Goal: Task Accomplishment & Management: Use online tool/utility

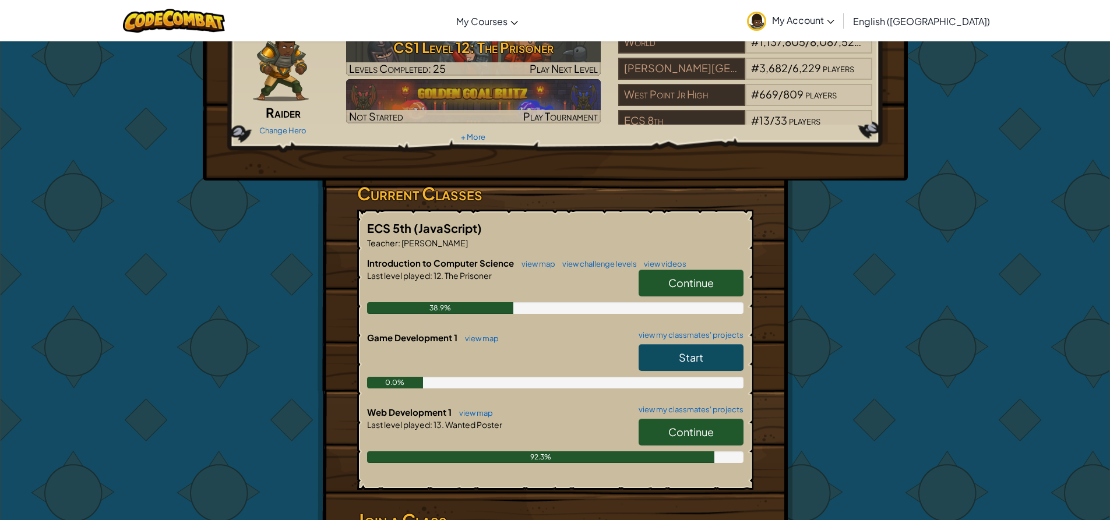
scroll to position [116, 0]
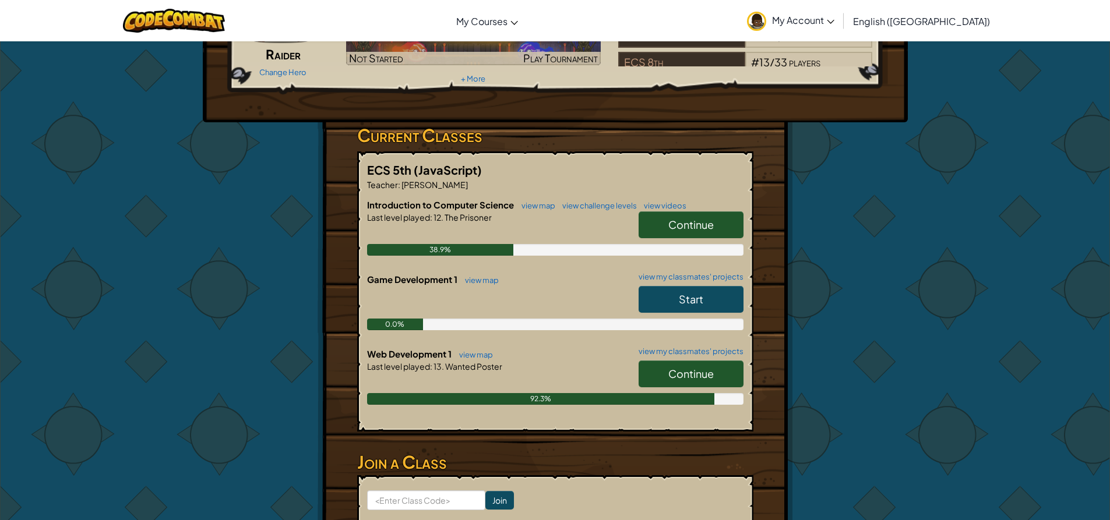
drag, startPoint x: 666, startPoint y: 366, endPoint x: 668, endPoint y: 374, distance: 8.2
click at [667, 372] on link "Continue" at bounding box center [690, 374] width 105 height 27
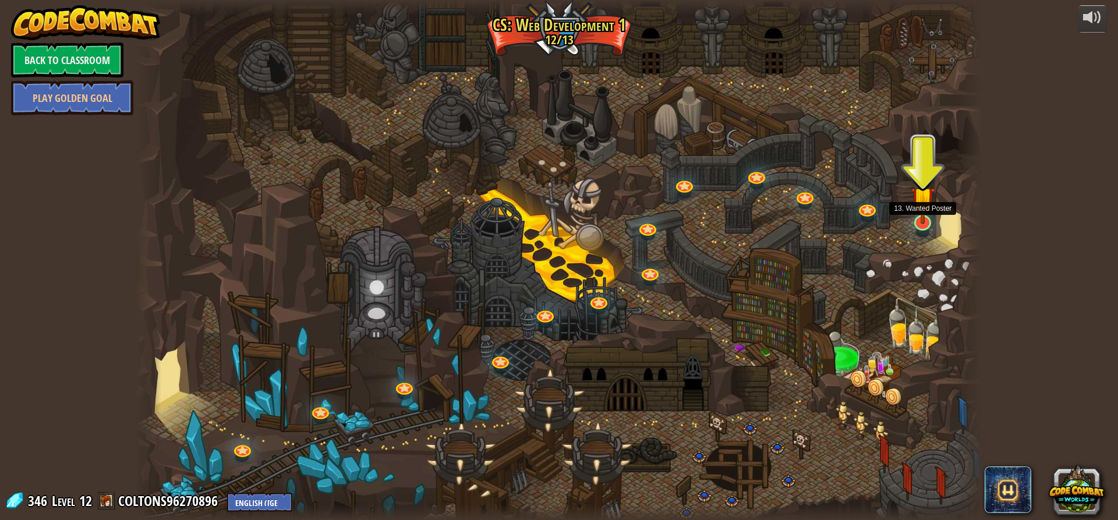
click at [923, 217] on img at bounding box center [923, 198] width 23 height 52
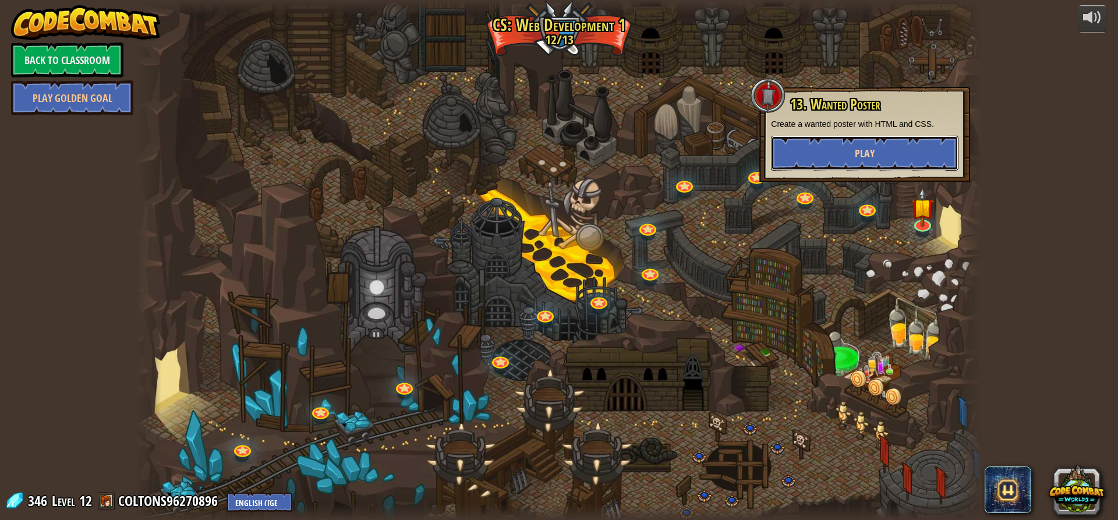
click at [872, 151] on span "Play" at bounding box center [865, 153] width 20 height 15
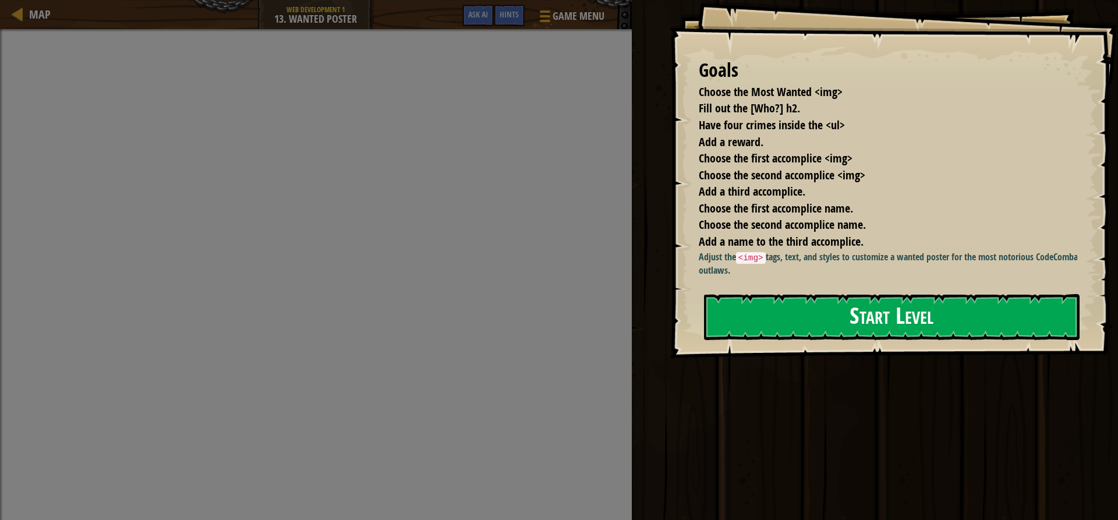
click at [806, 321] on button "Start Level" at bounding box center [892, 317] width 376 height 46
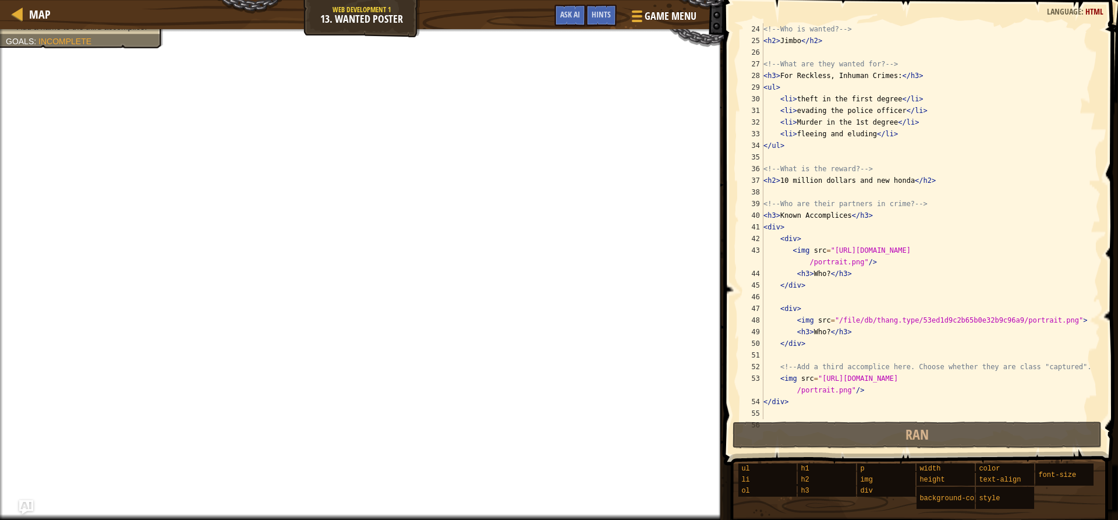
scroll to position [315, 0]
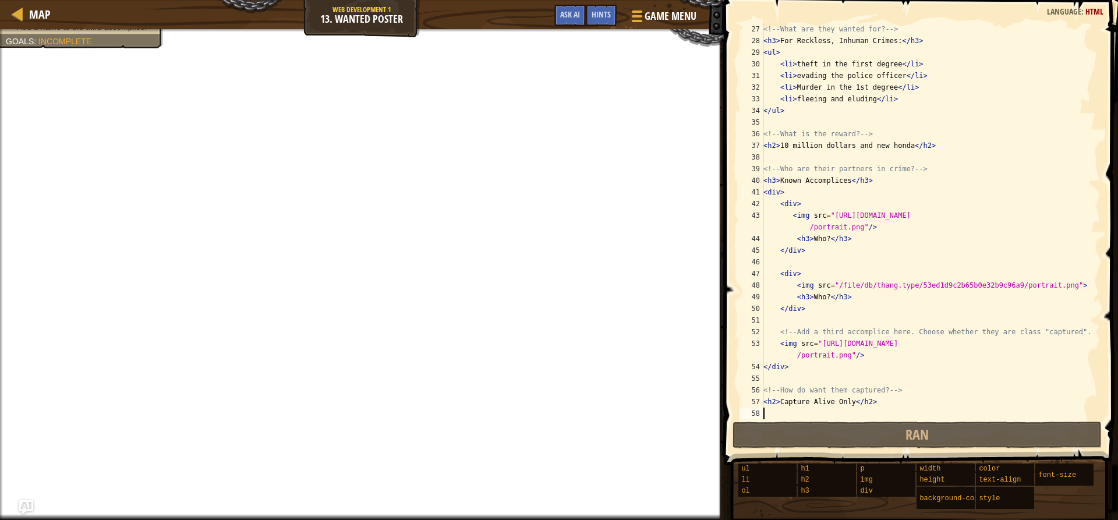
click at [825, 239] on div "<!-- What are they wanted for? --> < h3 > For Reckless, Inhuman Crimes: </ h3 >…" at bounding box center [926, 232] width 331 height 419
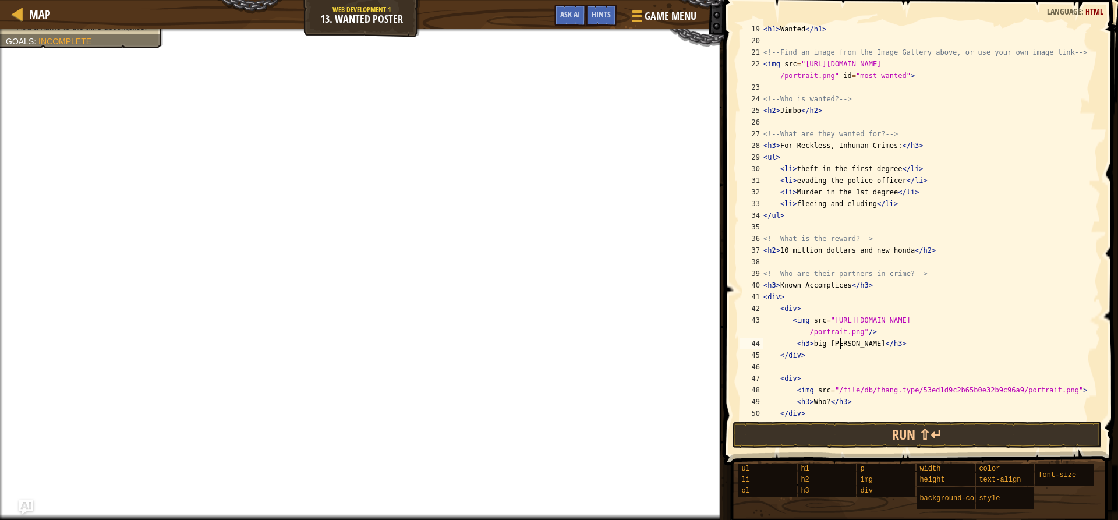
scroll to position [175, 0]
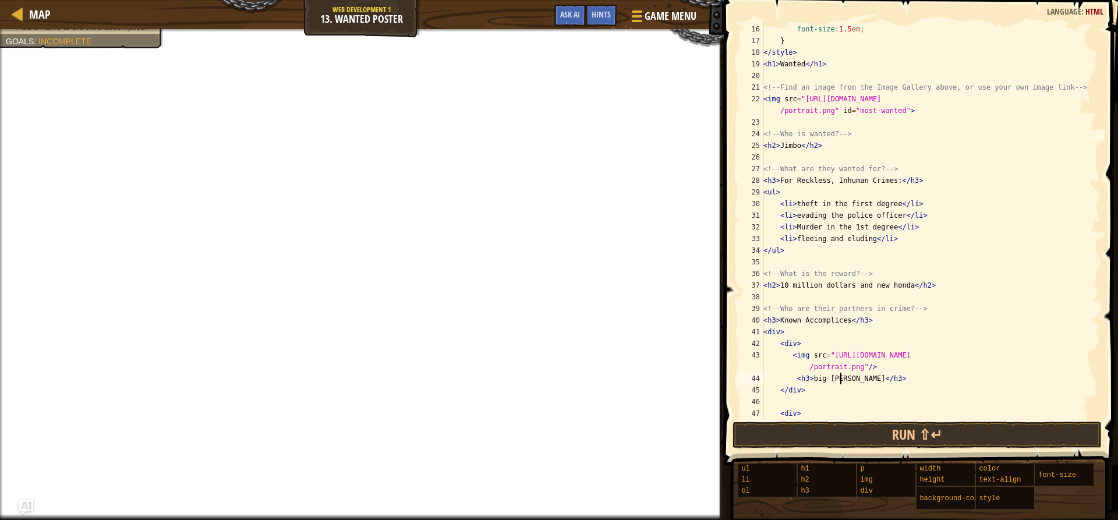
click at [887, 231] on div "font-size : 1.5 em ; } </ style > < h1 > Wanted </ h1 > <!-- Find an image from…" at bounding box center [926, 232] width 331 height 419
click at [845, 229] on div "font-size : 1.5 em ; } </ style > < h1 > Wanted </ h1 > <!-- Find an image from…" at bounding box center [926, 232] width 331 height 419
click at [855, 225] on div "font-size : 1.5 em ; } </ style > < h1 > Wanted </ h1 > <!-- Find an image from…" at bounding box center [926, 232] width 331 height 419
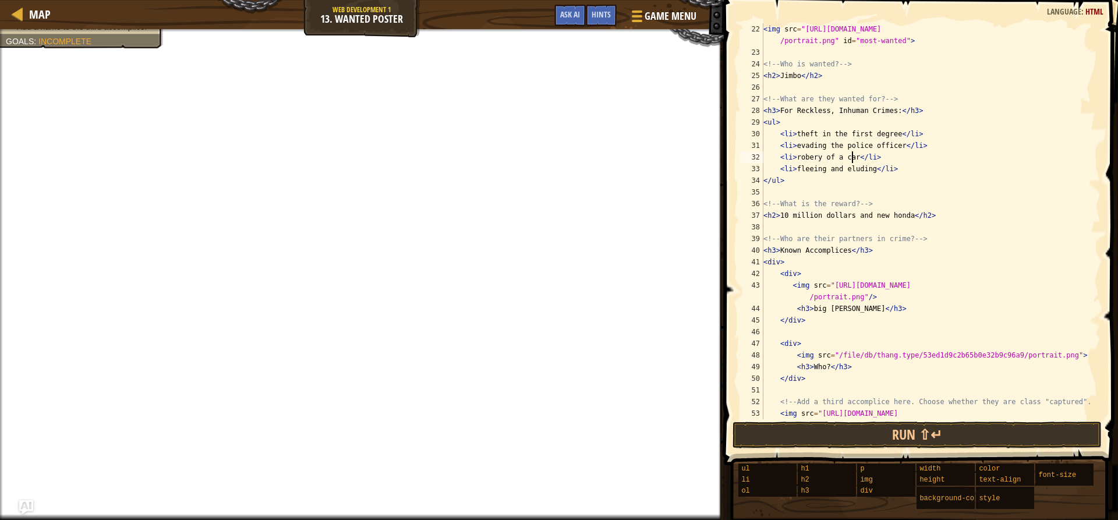
scroll to position [315, 0]
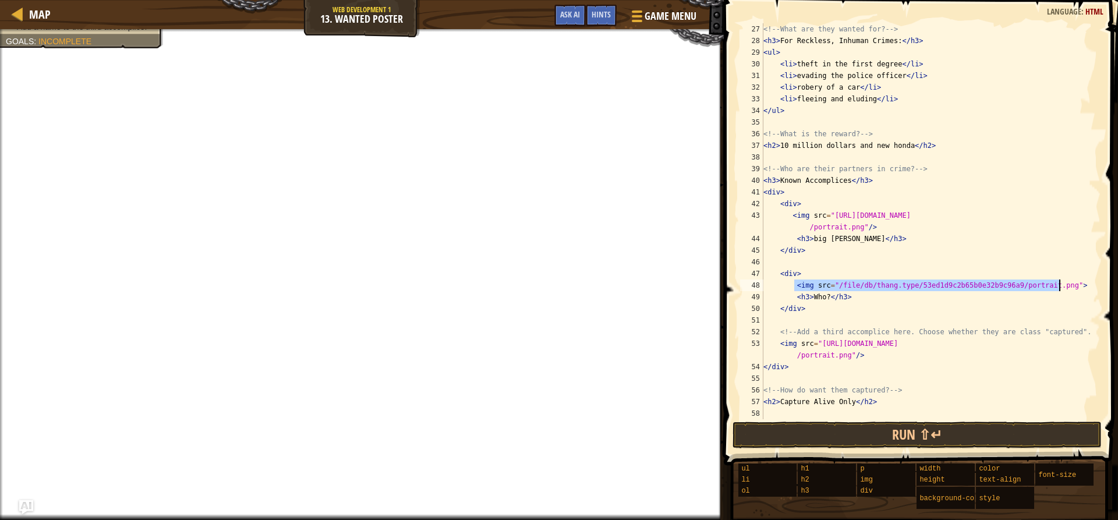
drag, startPoint x: 804, startPoint y: 285, endPoint x: 1063, endPoint y: 288, distance: 258.6
click at [1063, 288] on div "<!-- What are they wanted for? --> < h3 > For Reckless, Inhuman Crimes: </ h3 >…" at bounding box center [926, 232] width 331 height 419
type textarea "<img src="/file/db/thang.type/53ed1d9c2b65b0e32b9c96a9/portrait.png">"
click at [641, 14] on div at bounding box center [636, 16] width 16 height 17
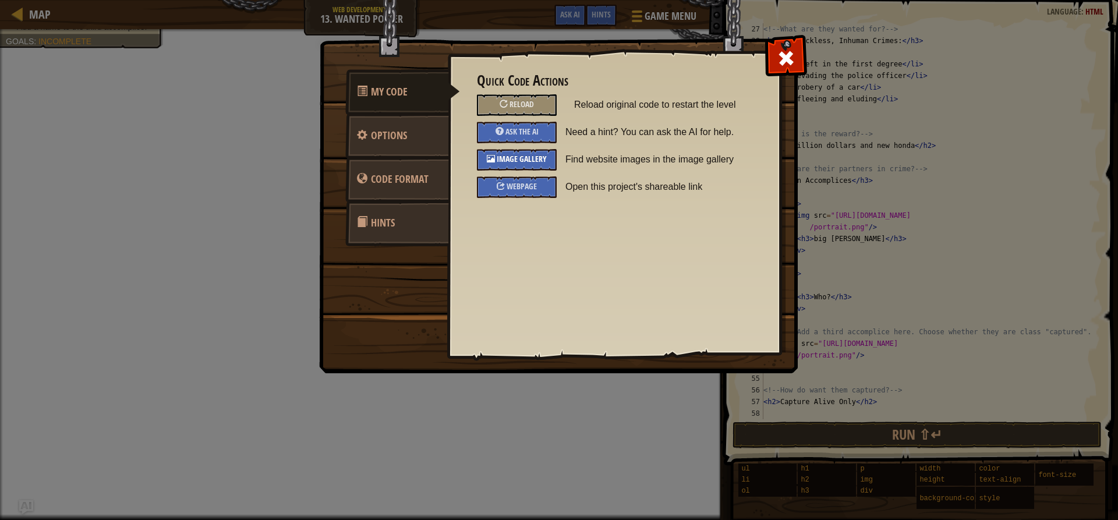
click at [520, 154] on span "Image Gallery" at bounding box center [522, 158] width 50 height 11
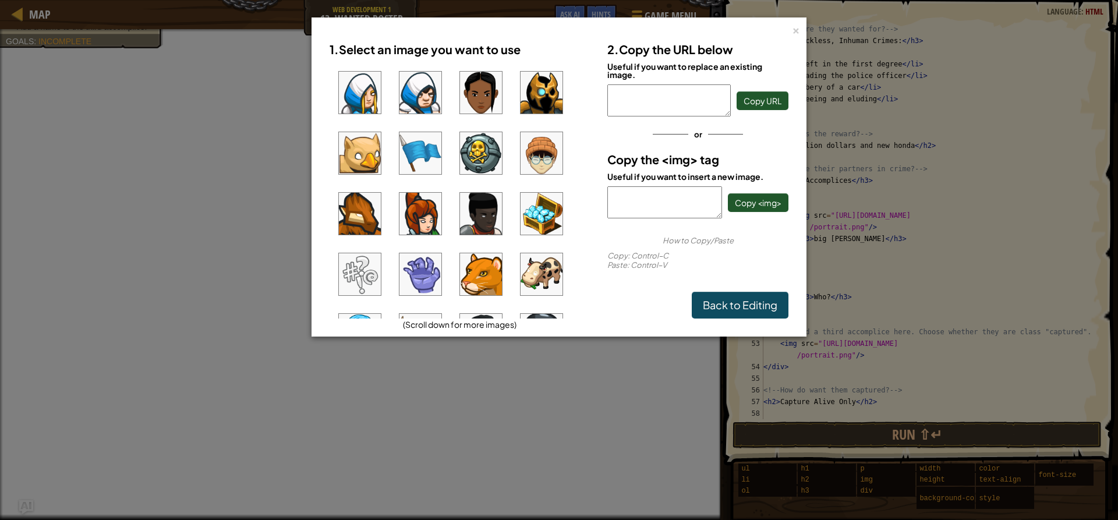
click at [485, 144] on img at bounding box center [481, 153] width 42 height 42
click at [753, 199] on span "Copy <img>" at bounding box center [758, 202] width 47 height 10
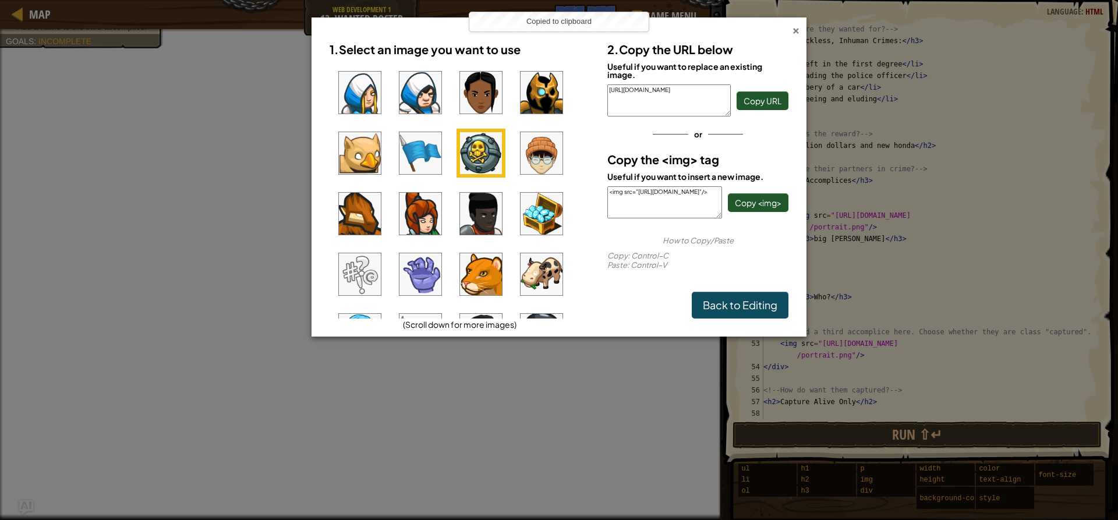
click at [797, 29] on div "×" at bounding box center [796, 29] width 8 height 12
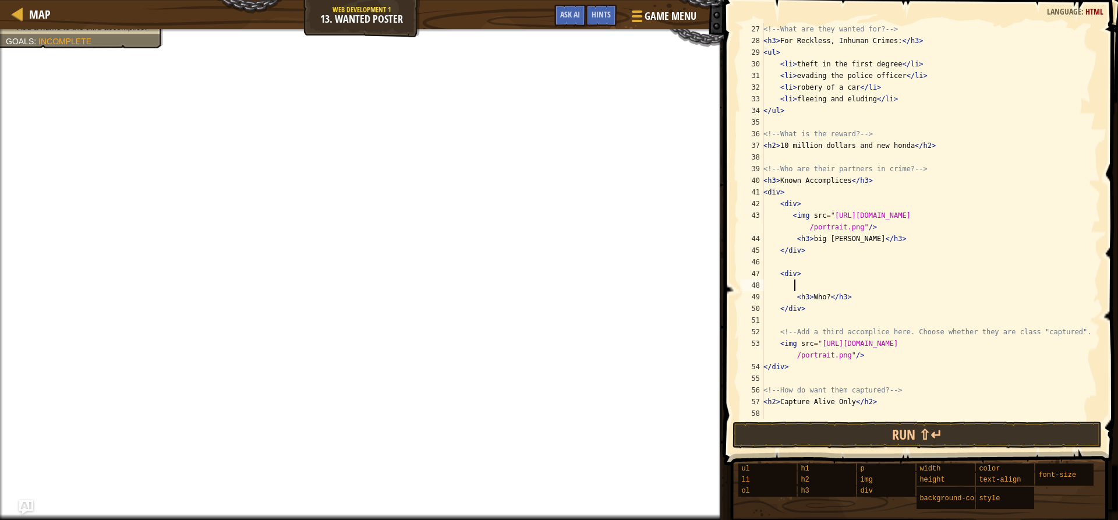
paste textarea "<img src="[URL][DOMAIN_NAME]"/>"
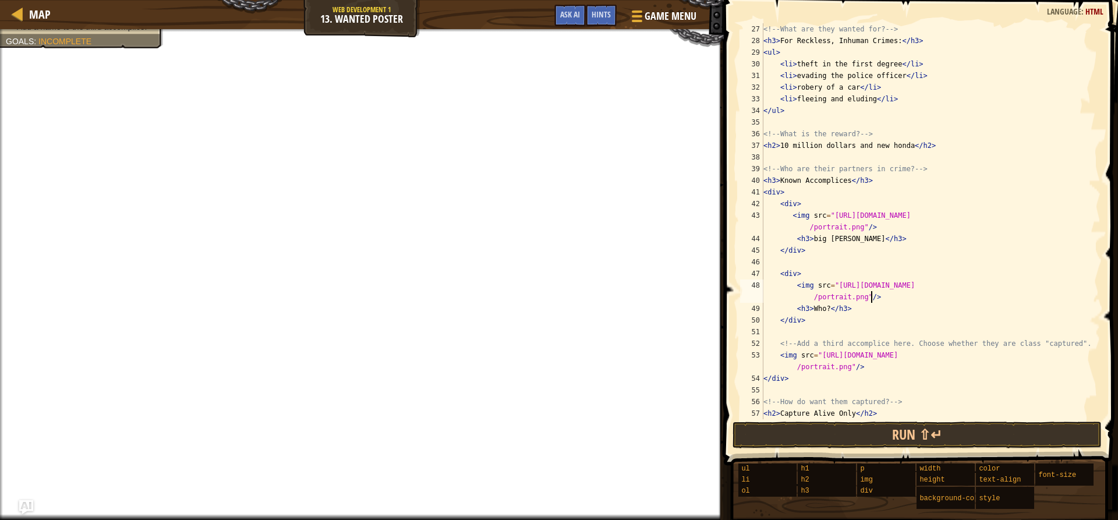
click at [823, 305] on div "<!-- What are they wanted for? --> < h3 > For Reckless, Inhuman Crimes: </ h3 >…" at bounding box center [926, 232] width 331 height 419
click at [826, 307] on div "<!-- What are they wanted for? --> < h3 > For Reckless, Inhuman Crimes: </ h3 >…" at bounding box center [926, 232] width 331 height 419
type textarea "<h3>Bomb boy</h3>"
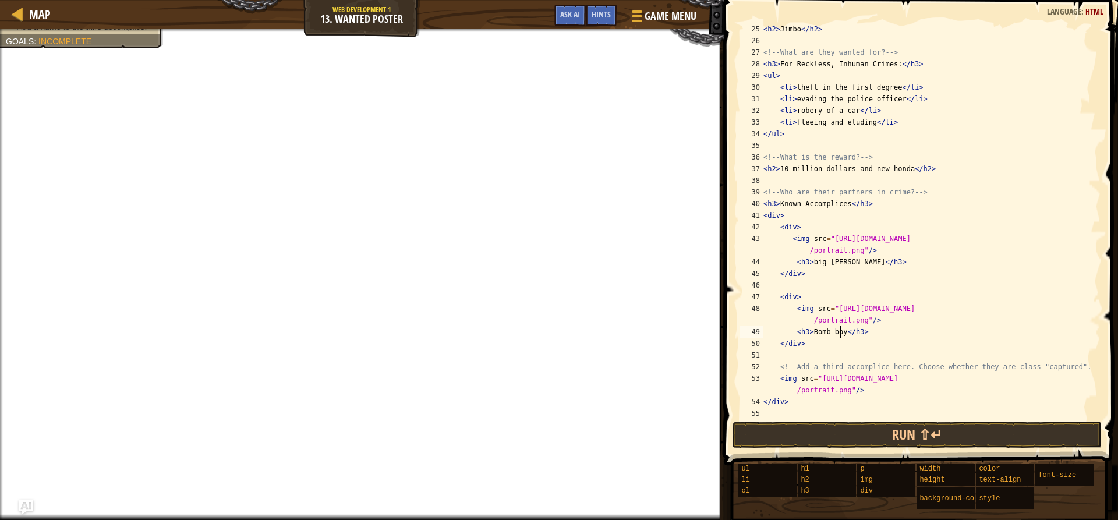
scroll to position [326, 0]
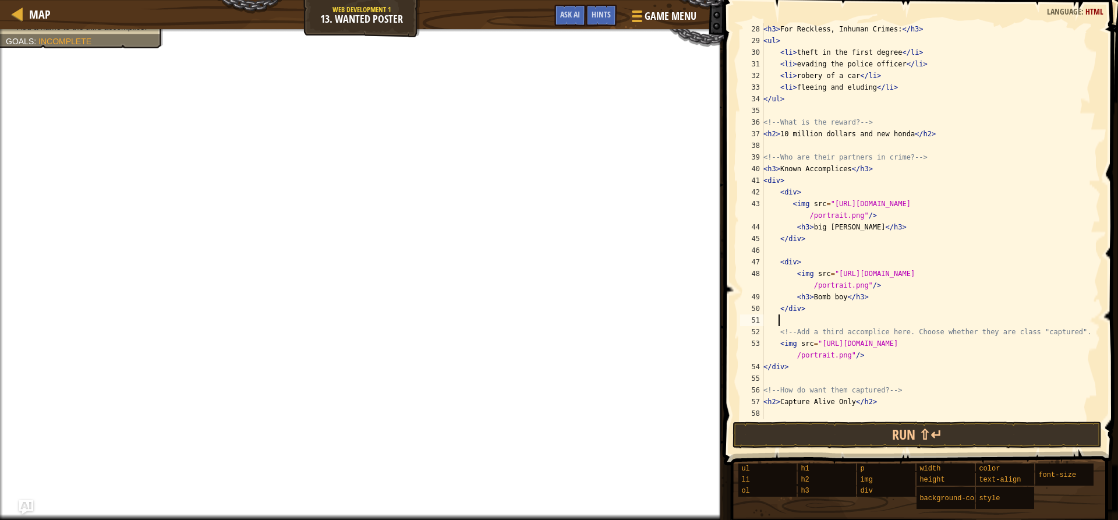
click at [778, 320] on div "< h3 > For Reckless, Inhuman Crimes: </ h3 > < ul > < li > theft in the first d…" at bounding box center [926, 232] width 331 height 419
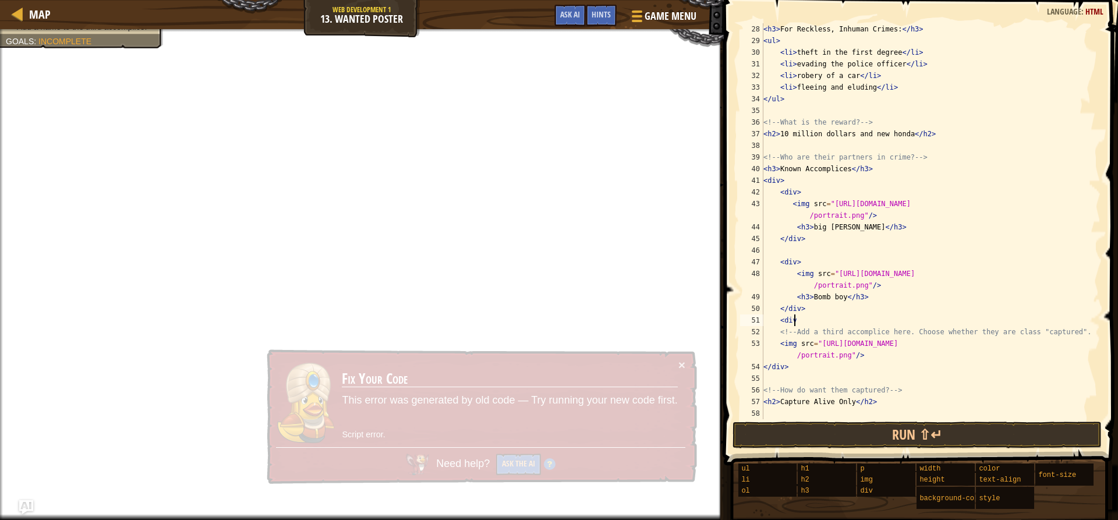
scroll to position [5, 2]
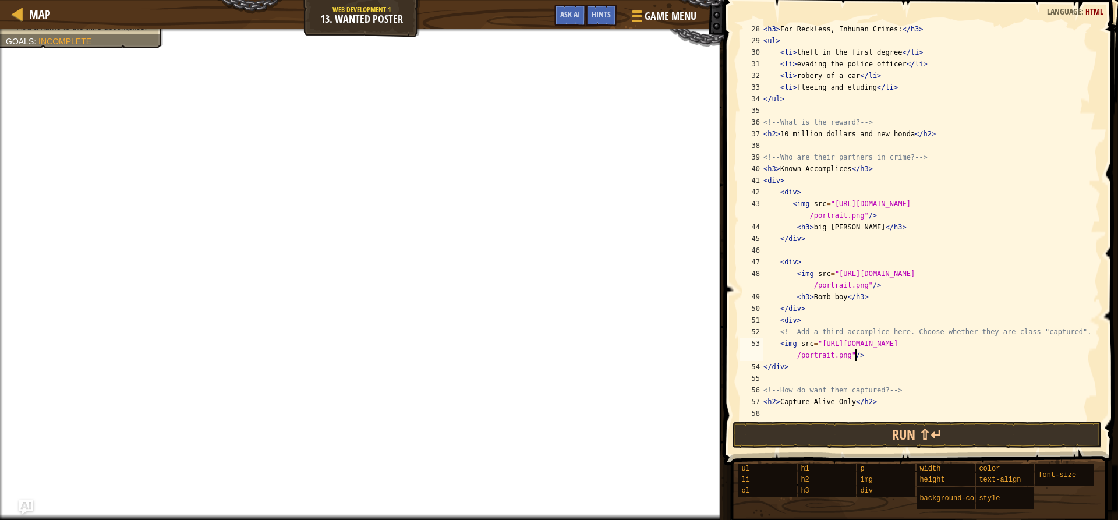
click at [868, 355] on div "< h3 > For Reckless, Inhuman Crimes: </ h3 > < ul > < li > theft in the first d…" at bounding box center [926, 232] width 331 height 419
type textarea "<img src="[URL][DOMAIN_NAME]"/>"
click at [861, 357] on div "< h3 > For Reckless, Inhuman Crimes: </ h3 > < ul > < li > theft in the first d…" at bounding box center [926, 232] width 331 height 419
type textarea "<img src="[URL][DOMAIN_NAME]"/>"
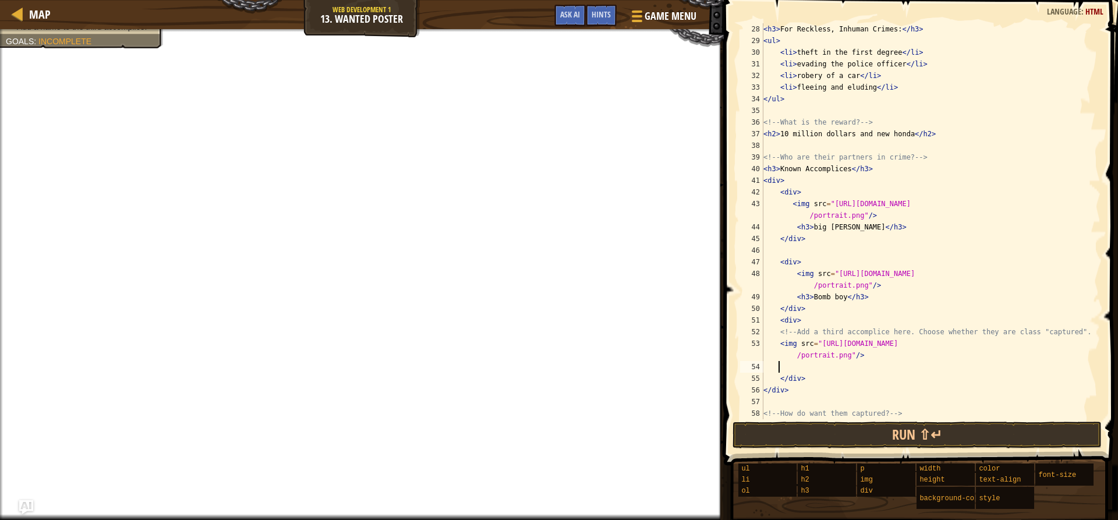
scroll to position [5, 1]
click at [779, 345] on div "< h3 > For Reckless, Inhuman Crimes: </ h3 > < ul > < li > theft in the first d…" at bounding box center [926, 232] width 331 height 419
type textarea "<img src="[URL][DOMAIN_NAME]"/>"
click at [785, 365] on div "< h3 > For Reckless, Inhuman Crimes: </ h3 > < ul > < li > theft in the first d…" at bounding box center [926, 232] width 331 height 419
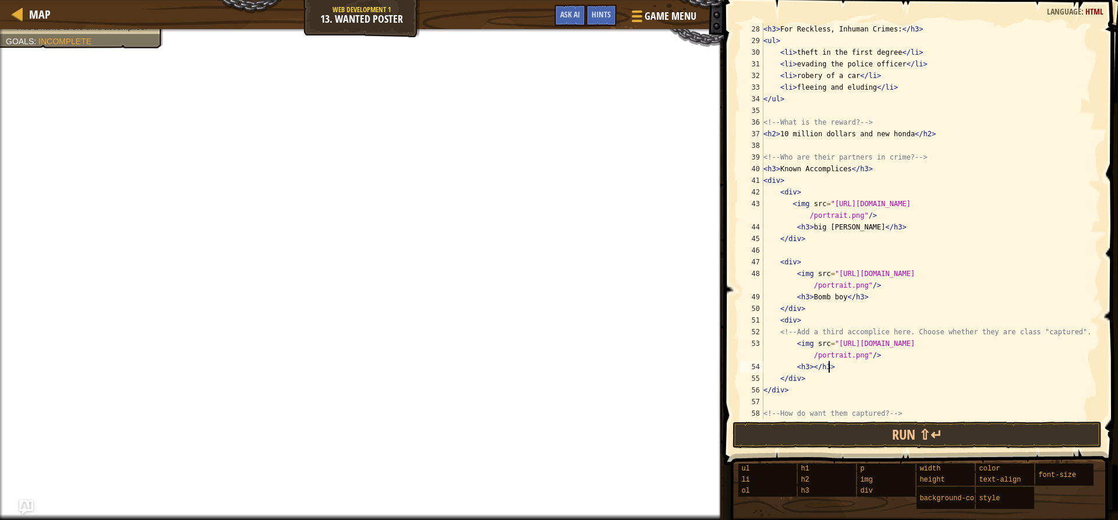
click at [810, 369] on div "< h3 > For Reckless, Inhuman Crimes: </ h3 > < ul > < li > theft in the first d…" at bounding box center [926, 232] width 331 height 419
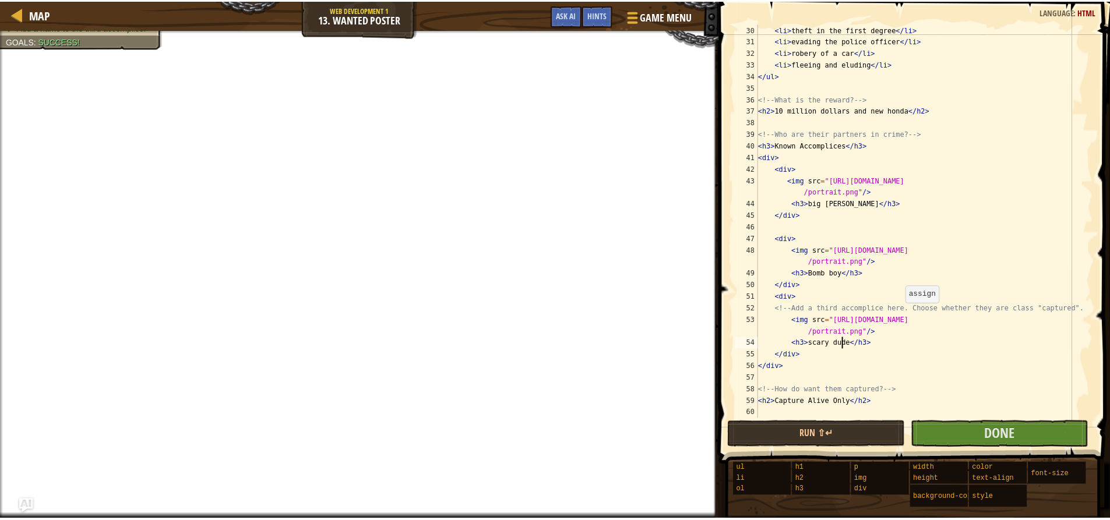
scroll to position [349, 0]
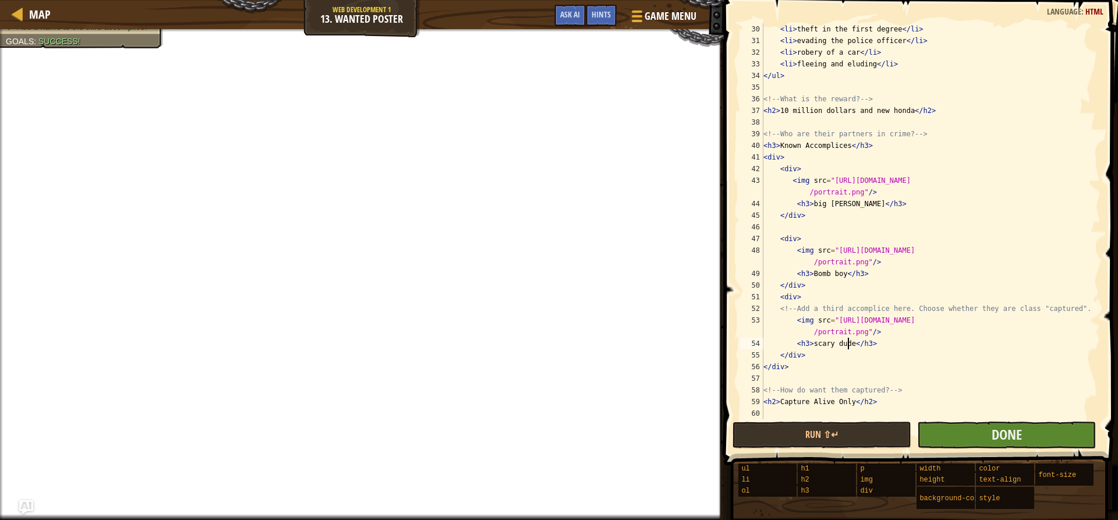
type textarea "<h3>scary dude</h3>"
click at [1055, 440] on button "Done" at bounding box center [1006, 435] width 179 height 27
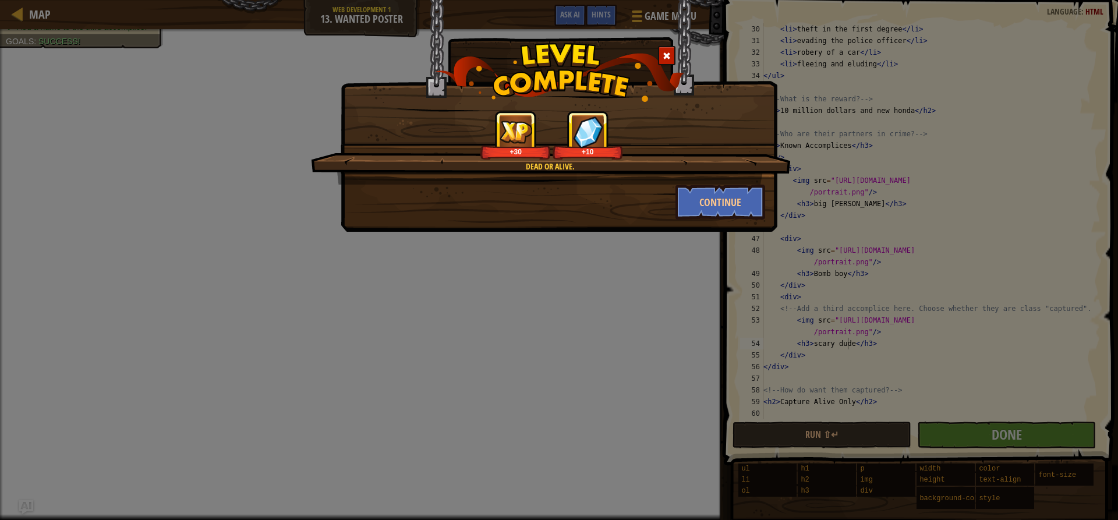
click at [668, 52] on span at bounding box center [667, 56] width 8 height 8
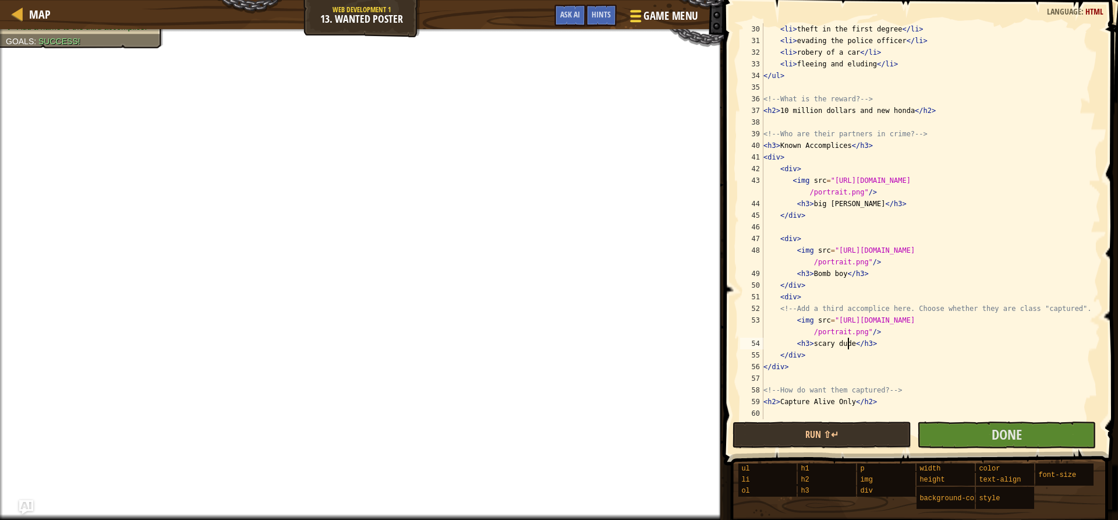
click at [656, 5] on button "Game Menu" at bounding box center [662, 18] width 85 height 29
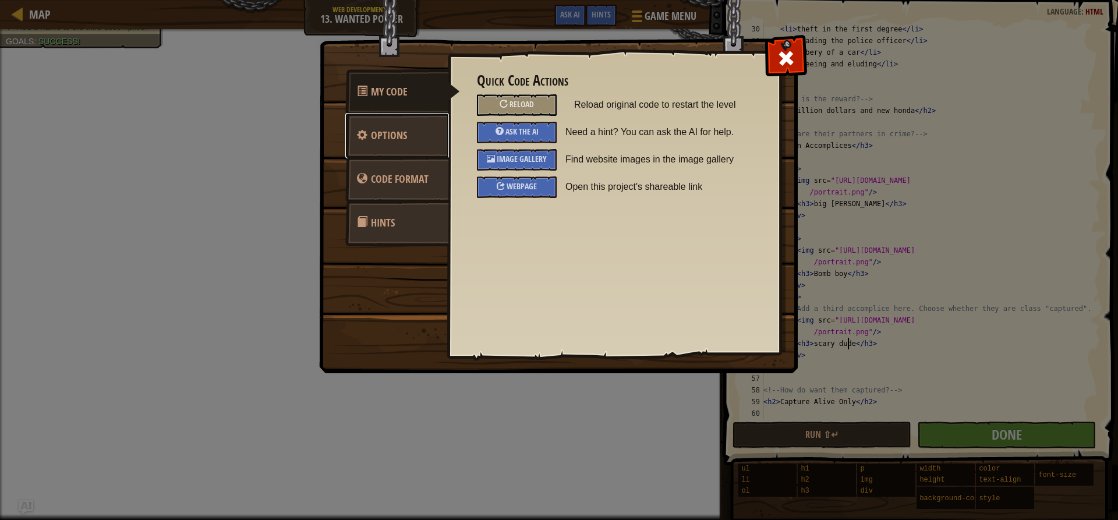
click at [400, 147] on link "Options" at bounding box center [397, 135] width 104 height 45
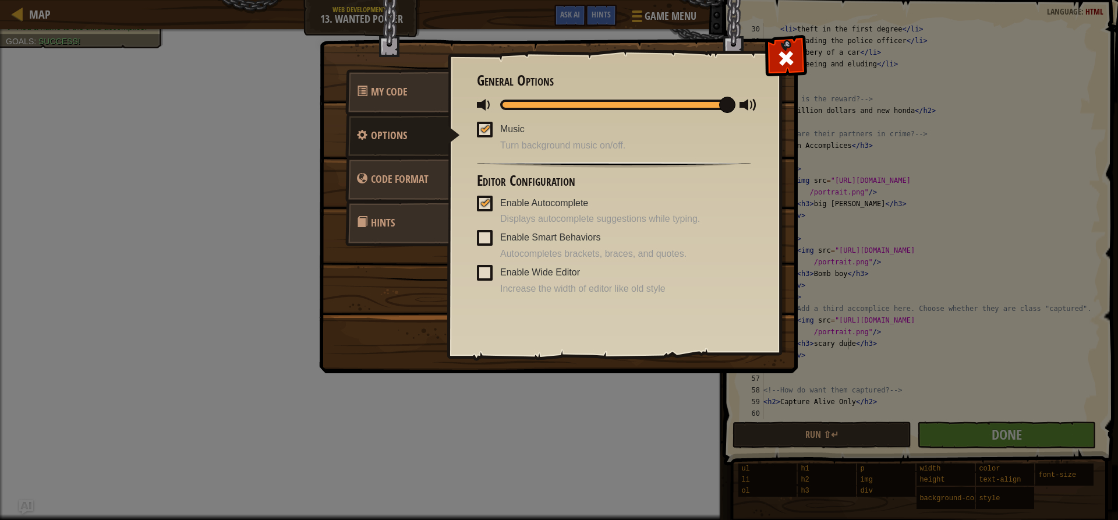
click at [401, 214] on link "Hints" at bounding box center [397, 222] width 104 height 45
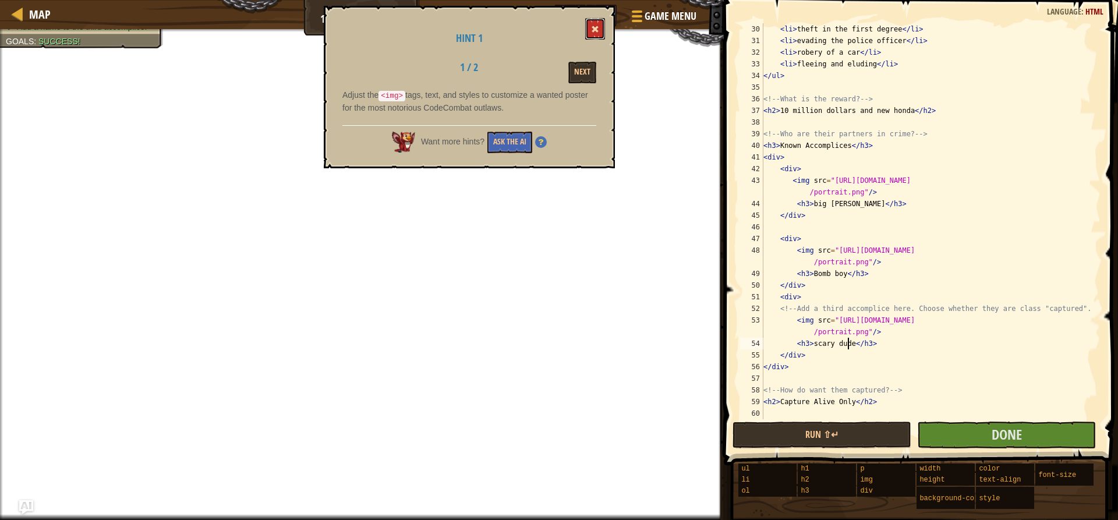
click at [599, 25] on button at bounding box center [595, 29] width 20 height 22
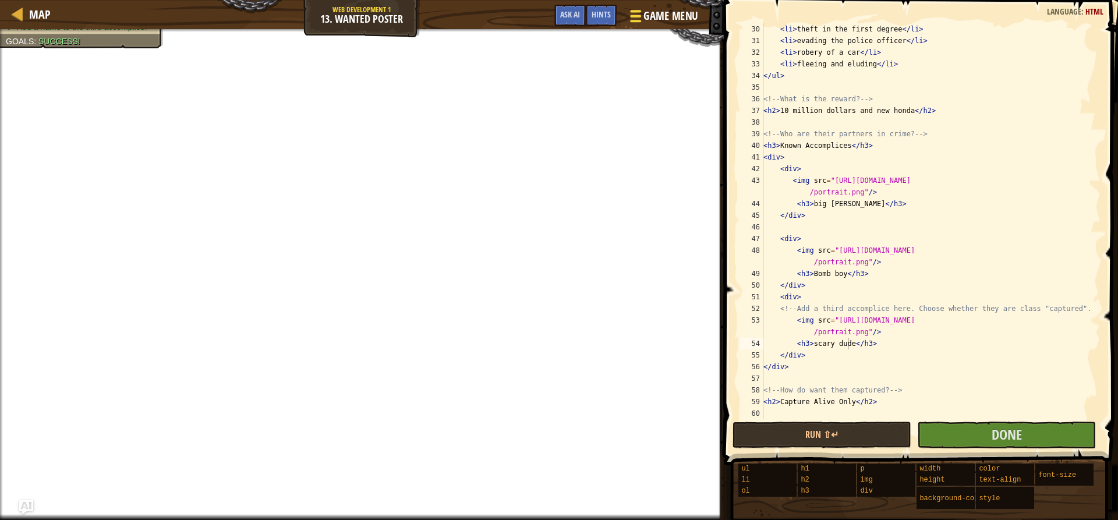
click at [652, 21] on span "Game Menu" at bounding box center [671, 16] width 54 height 16
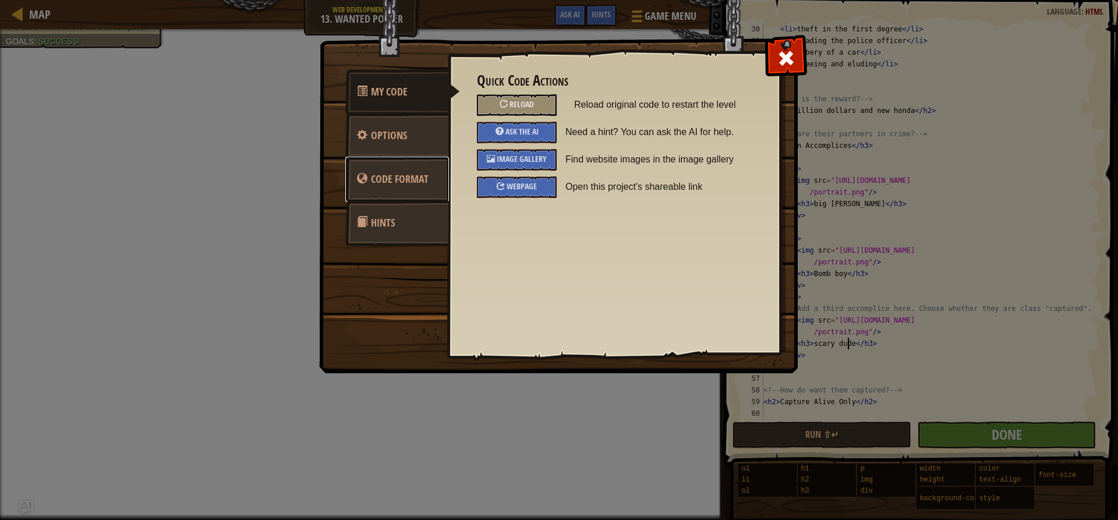
click at [418, 182] on span "Code Format" at bounding box center [400, 179] width 58 height 15
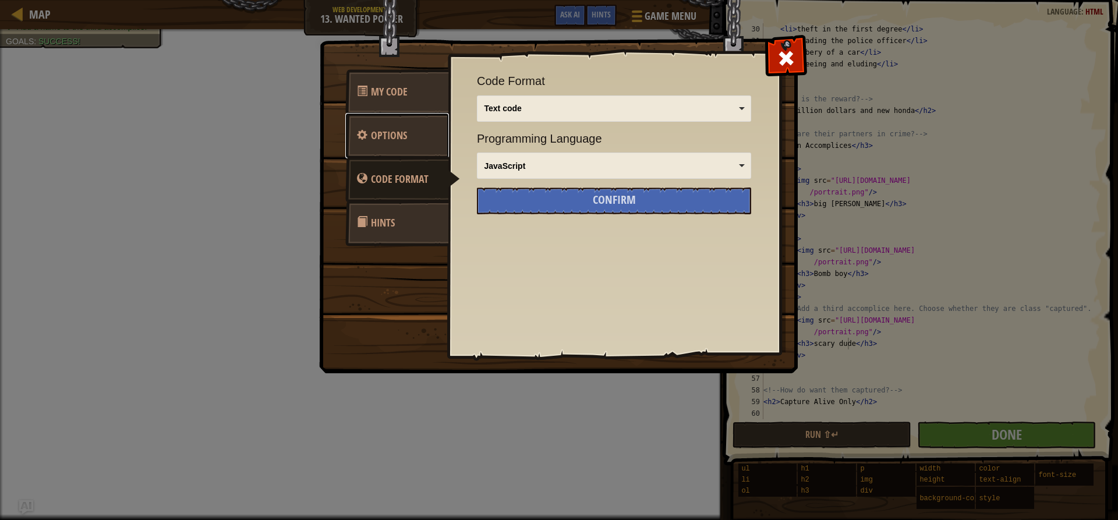
click at [416, 154] on link "Options" at bounding box center [397, 135] width 104 height 45
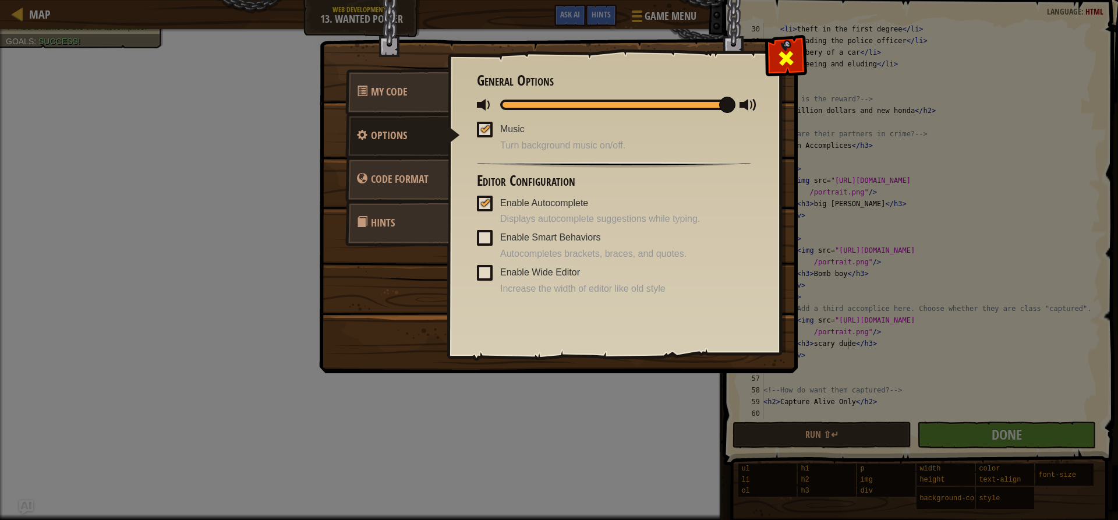
click at [776, 69] on div at bounding box center [786, 55] width 37 height 37
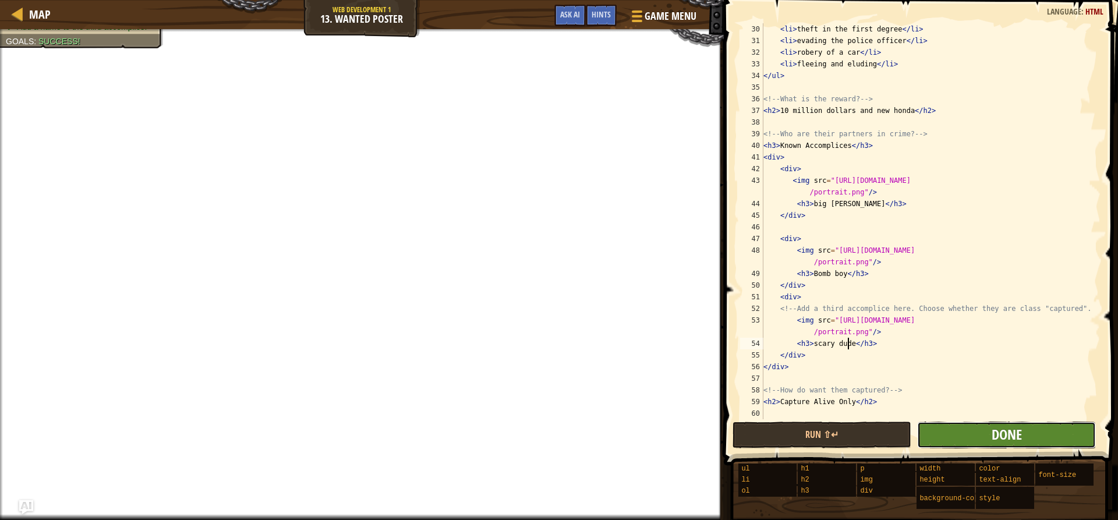
click at [1011, 434] on span "Done" at bounding box center [1007, 434] width 30 height 19
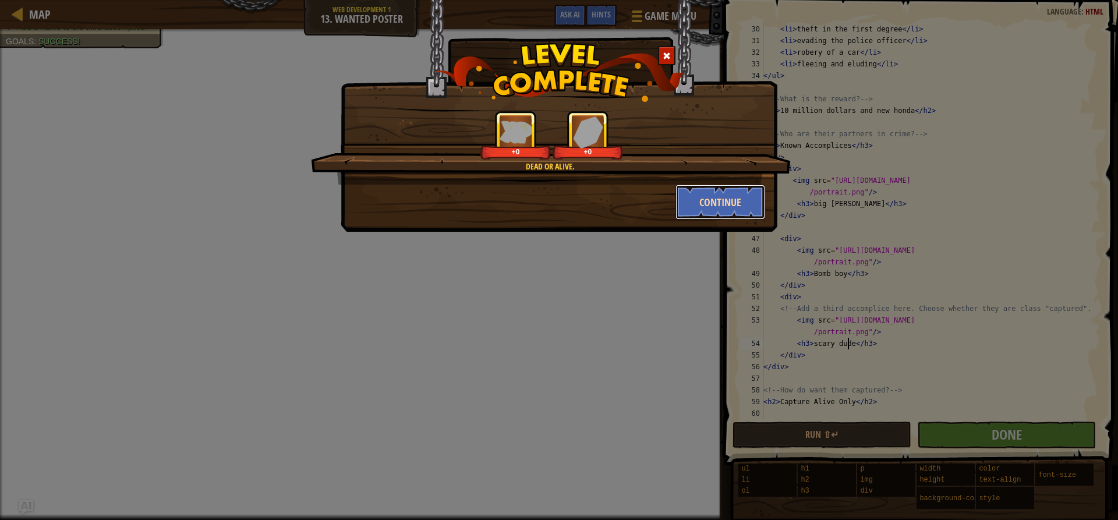
drag, startPoint x: 724, startPoint y: 214, endPoint x: 724, endPoint y: 206, distance: 8.2
click at [724, 206] on button "Continue" at bounding box center [721, 202] width 90 height 35
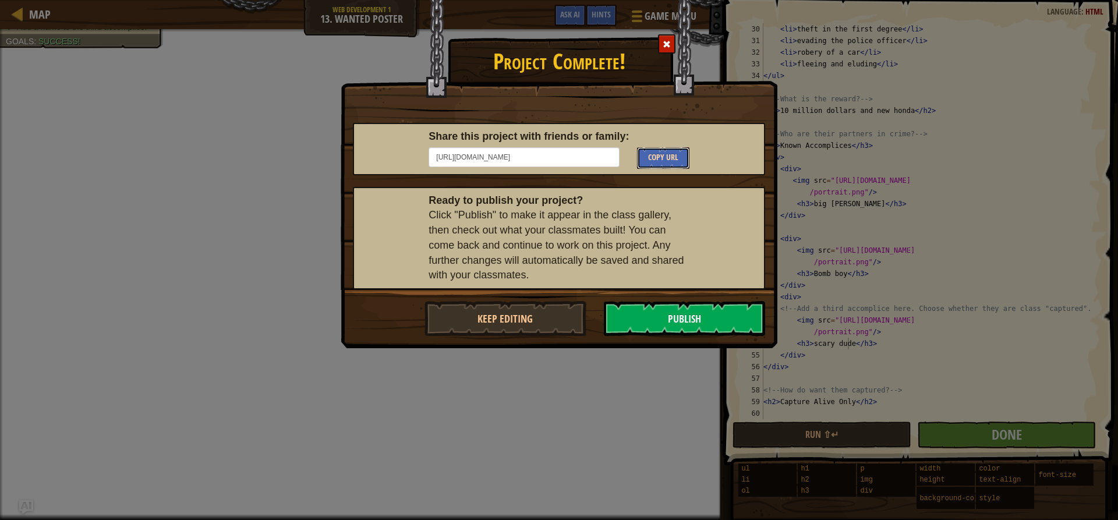
click at [666, 153] on span "Copy URL" at bounding box center [663, 156] width 30 height 11
click at [669, 37] on div at bounding box center [666, 43] width 17 height 19
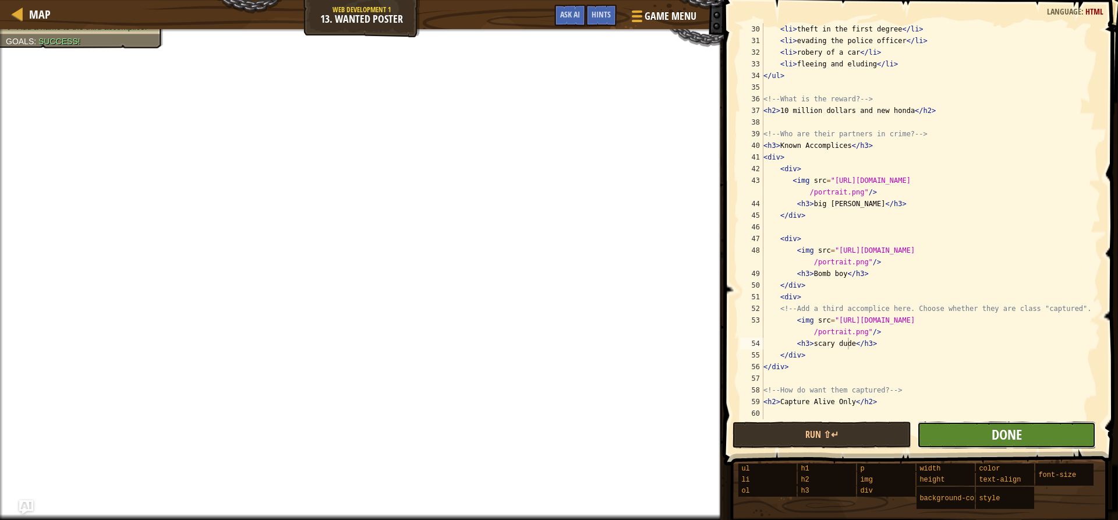
click at [1005, 430] on span "Done" at bounding box center [1007, 434] width 30 height 19
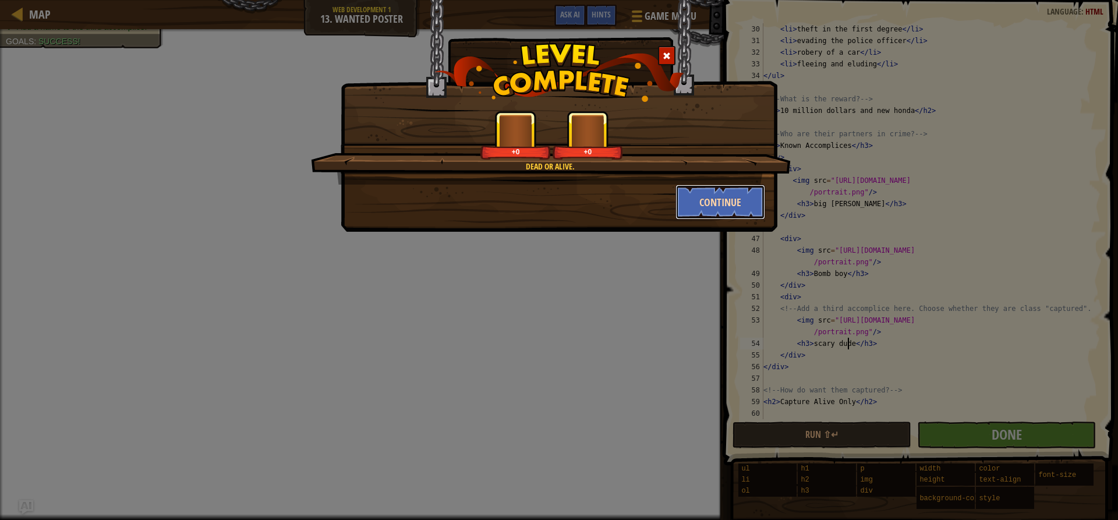
click at [710, 190] on button "Continue" at bounding box center [721, 202] width 90 height 35
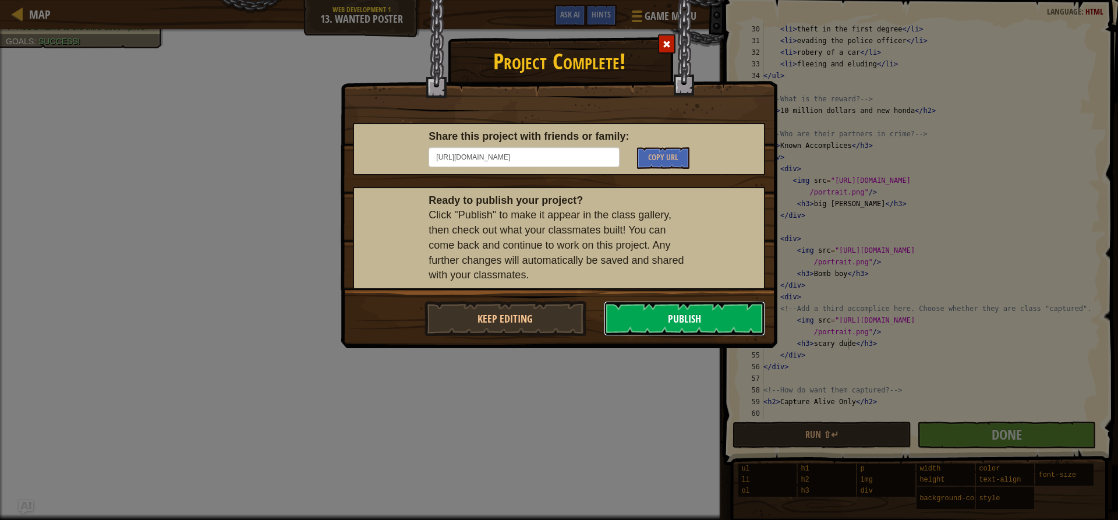
click at [645, 313] on button "Publish" at bounding box center [685, 318] width 162 height 35
